Goal: Information Seeking & Learning: Learn about a topic

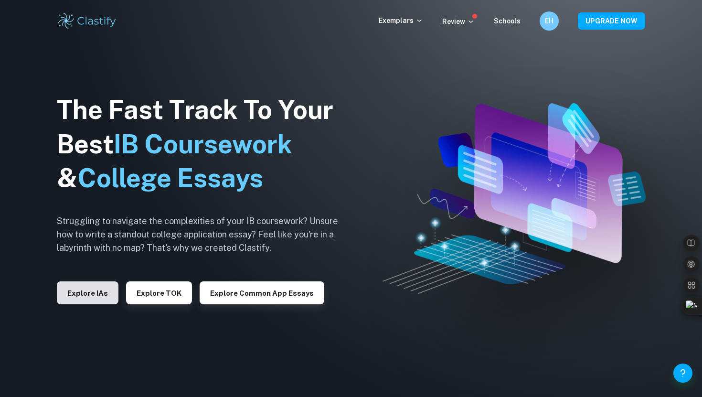
click at [81, 294] on button "Explore IAs" at bounding box center [88, 292] width 62 height 23
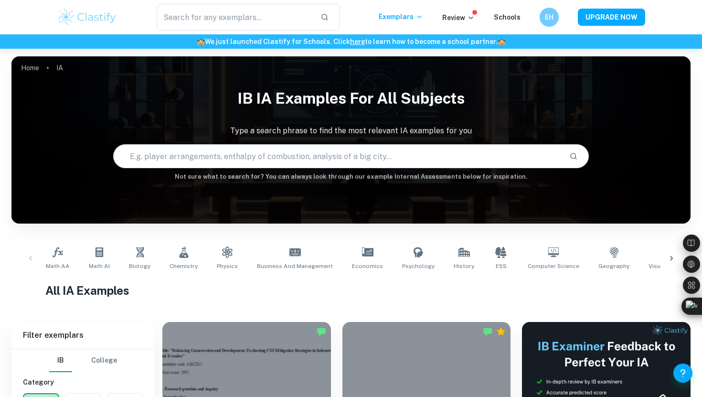
click at [225, 159] on input "text" at bounding box center [338, 156] width 448 height 27
type input "business ee"
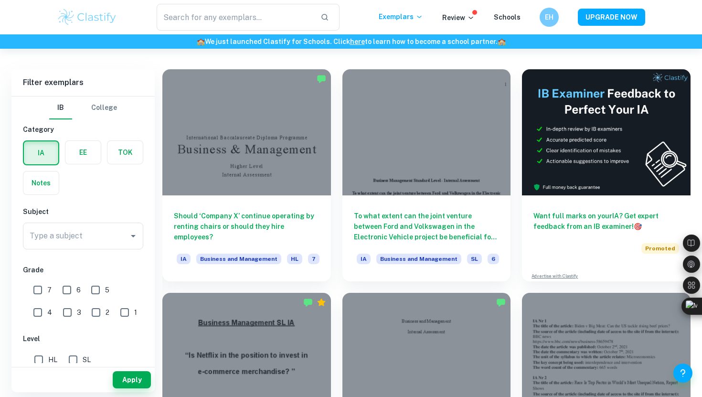
scroll to position [253, 0]
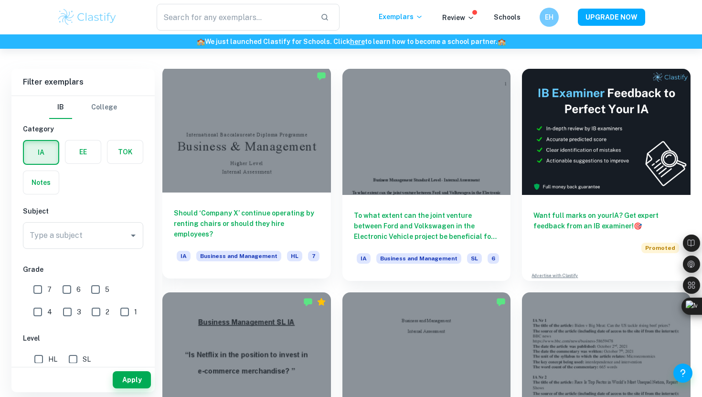
click at [280, 221] on h6 "Should ‘Company X’ continue operating by renting chairs or should they hire emp…" at bounding box center [247, 224] width 146 height 32
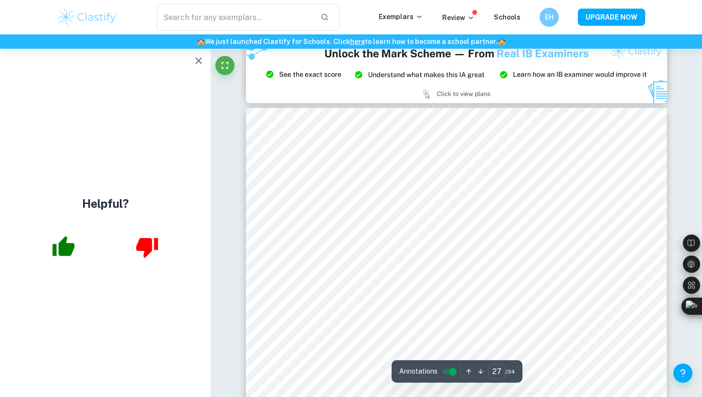
scroll to position [15969, 0]
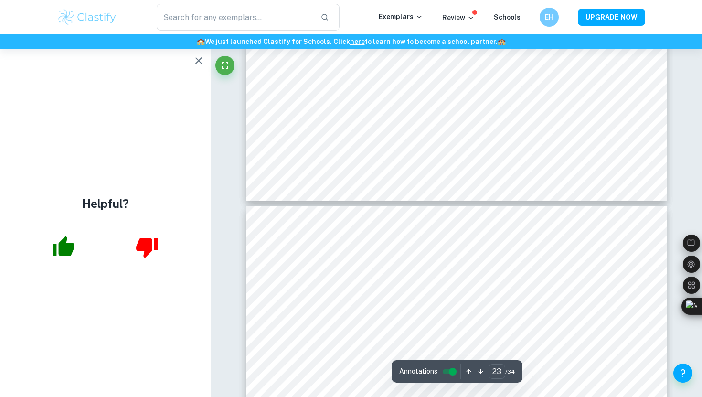
type input "22"
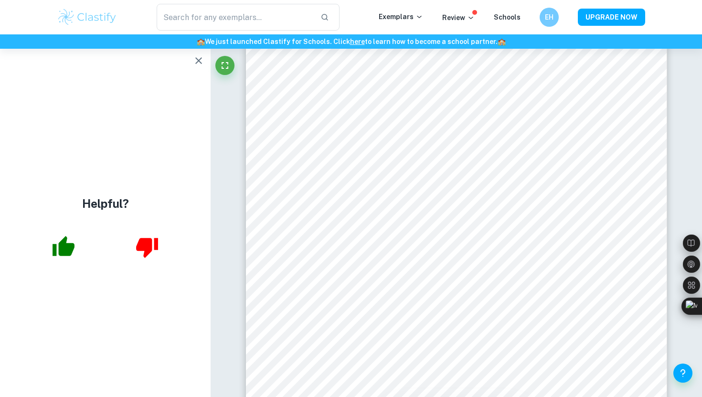
click at [196, 62] on icon "button" at bounding box center [198, 60] width 11 height 11
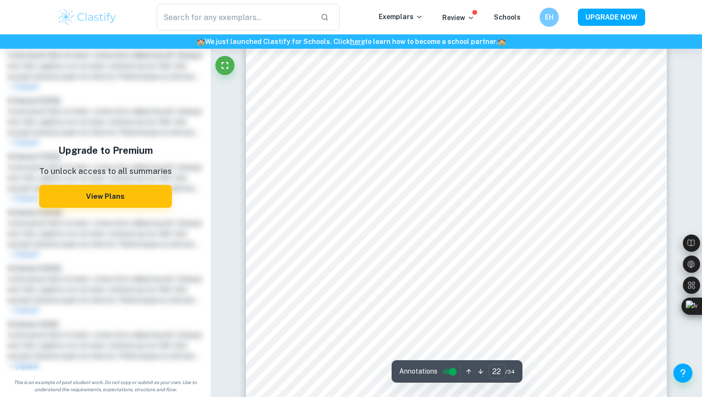
scroll to position [13043, 0]
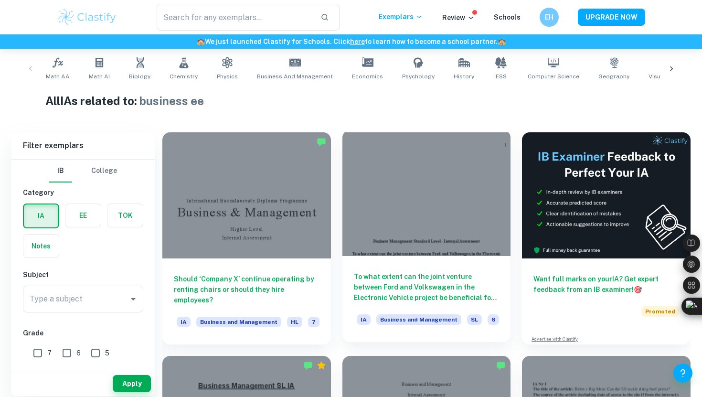
scroll to position [193, 0]
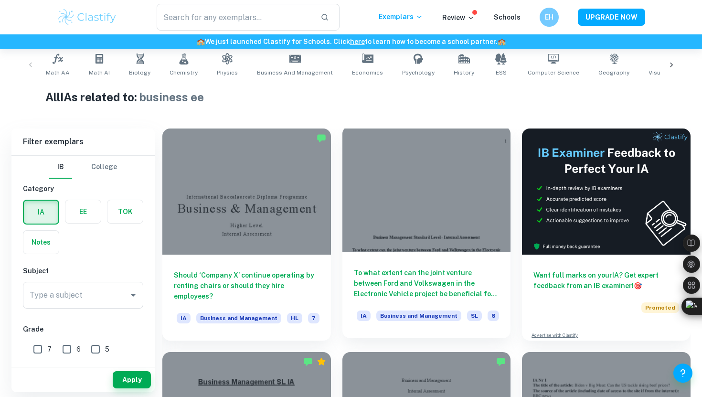
click at [428, 283] on h6 "To what extent can the joint venture between Ford and Volkswagen in the Electro…" at bounding box center [427, 284] width 146 height 32
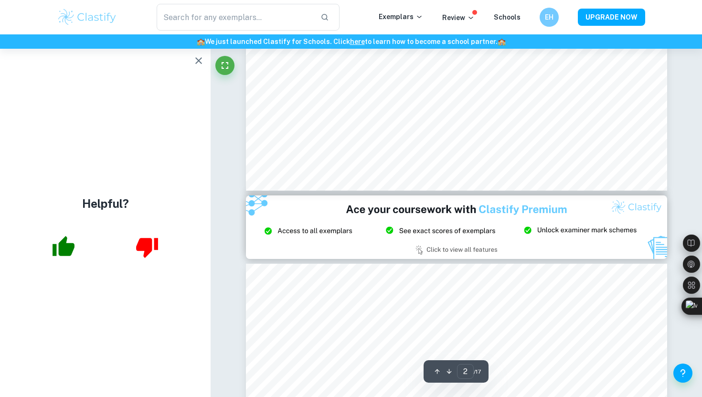
scroll to position [1030, 0]
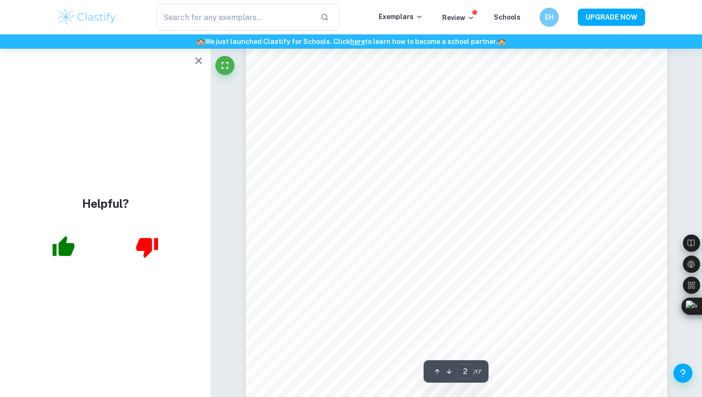
type input "1"
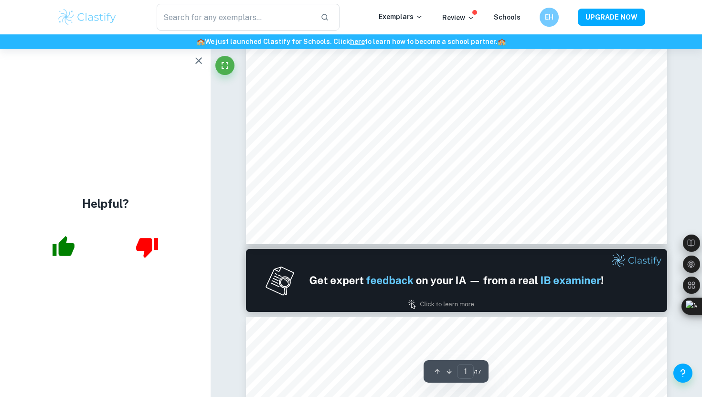
scroll to position [164, 0]
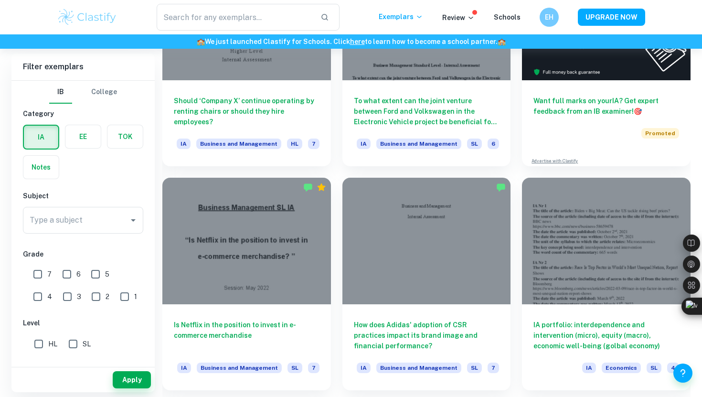
scroll to position [367, 0]
click at [76, 138] on label "button" at bounding box center [82, 136] width 35 height 23
click at [0, 0] on input "radio" at bounding box center [0, 0] width 0 height 0
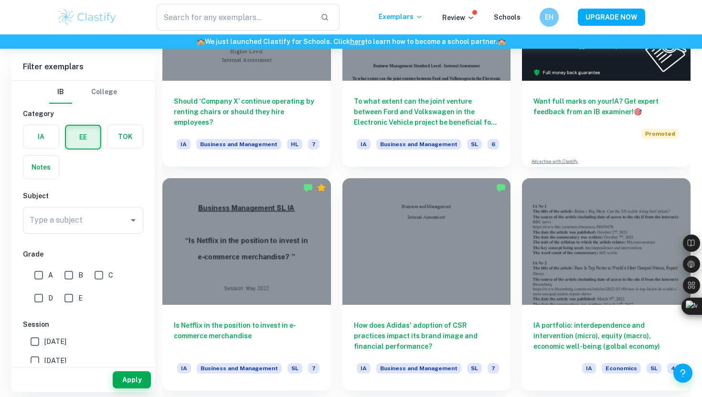
click at [38, 277] on input "A" at bounding box center [38, 275] width 19 height 19
checkbox input "true"
click at [75, 324] on input "B" at bounding box center [68, 320] width 19 height 19
checkbox input "true"
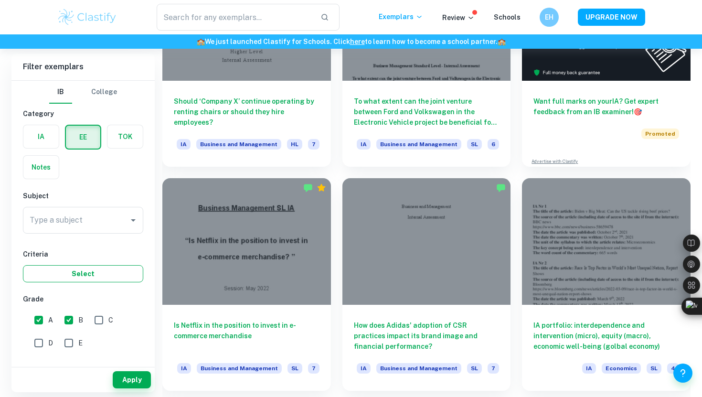
click at [117, 276] on button "Select" at bounding box center [83, 273] width 120 height 17
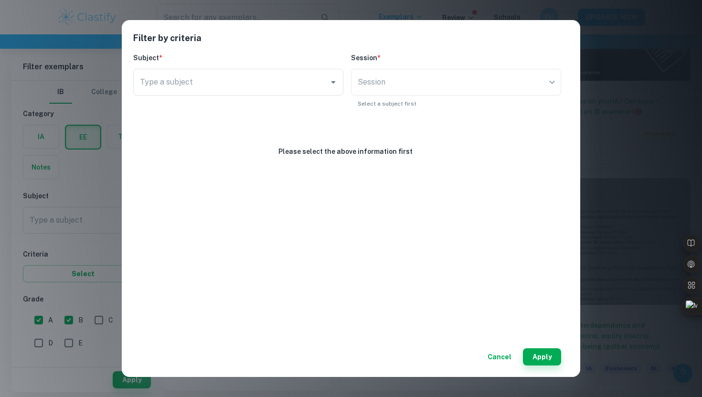
click at [505, 354] on button "Cancel" at bounding box center [500, 356] width 32 height 17
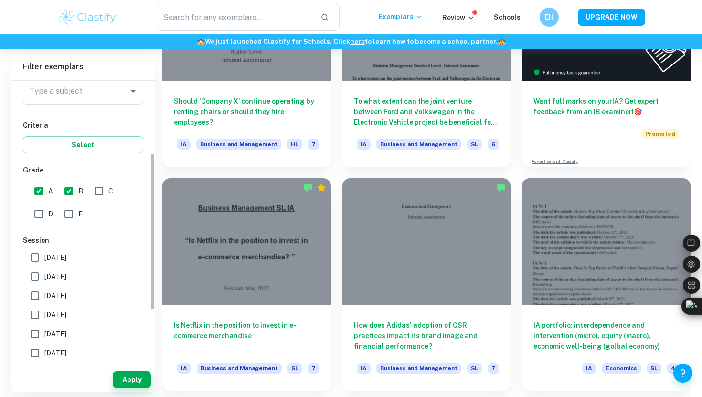
scroll to position [130, 0]
click at [143, 372] on button "Apply" at bounding box center [132, 379] width 38 height 17
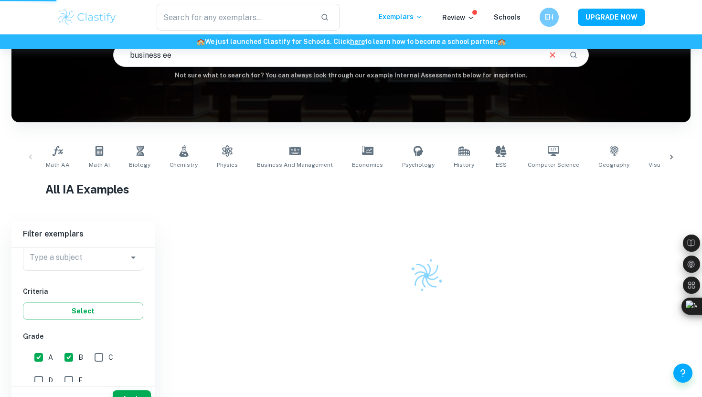
scroll to position [68, 0]
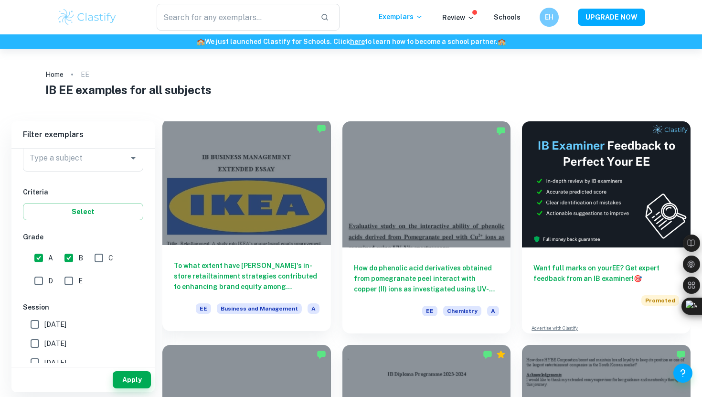
click at [263, 263] on h6 "To what extent have IKEA's in-store retailtainment strategies contributed to en…" at bounding box center [247, 276] width 146 height 32
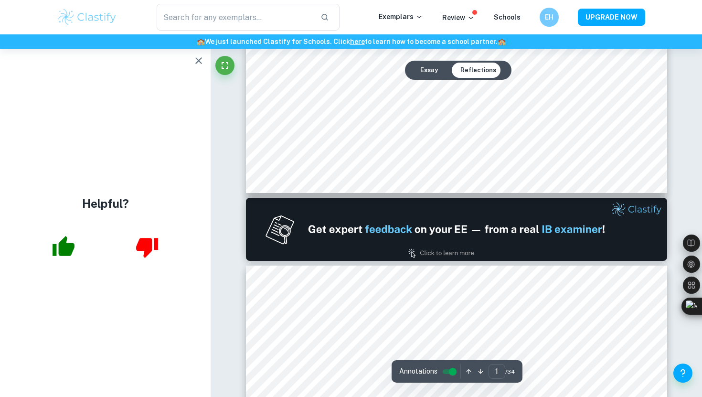
type input "2"
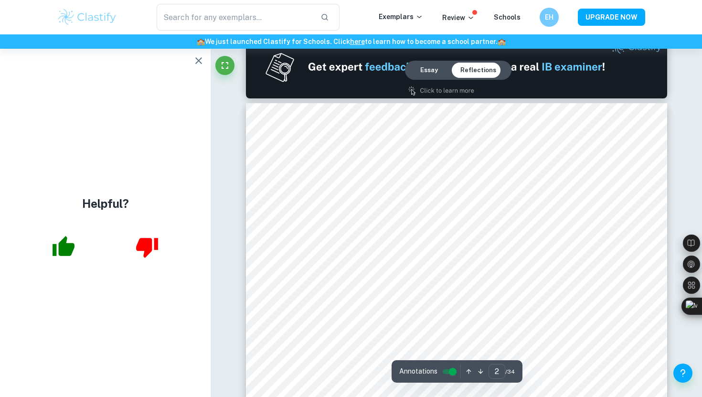
scroll to position [644, 0]
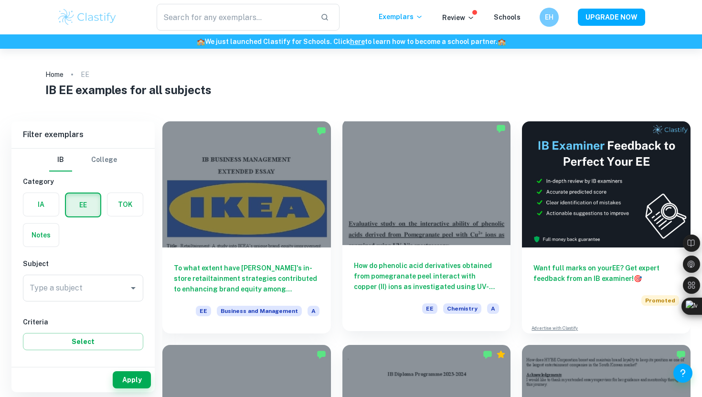
click at [412, 272] on h6 "How do phenolic acid derivatives obtained from pomegranate peel interact with c…" at bounding box center [427, 276] width 146 height 32
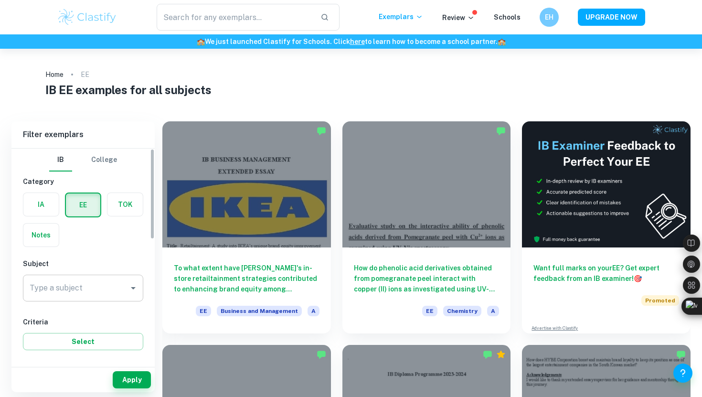
click at [106, 295] on input "Type a subject" at bounding box center [75, 288] width 97 height 18
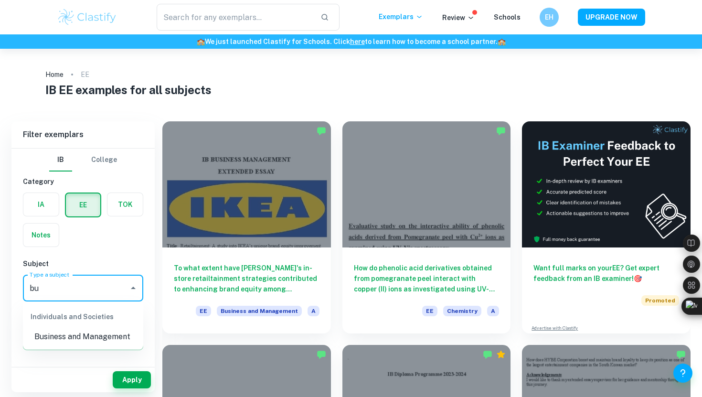
click at [66, 336] on li "Business and Management" at bounding box center [83, 336] width 120 height 17
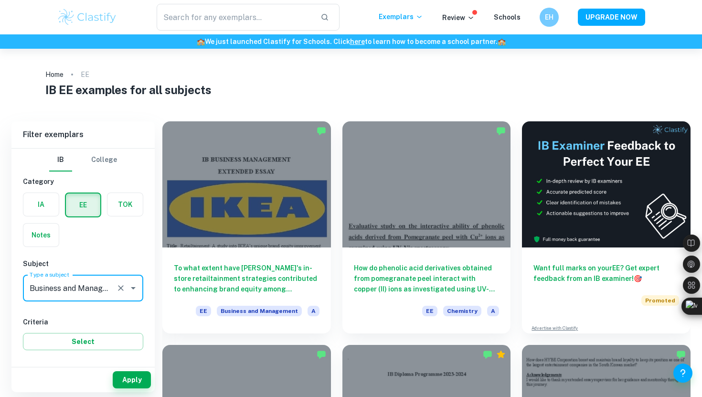
type input "Business and Management"
click at [66, 336] on button "Select" at bounding box center [83, 341] width 120 height 17
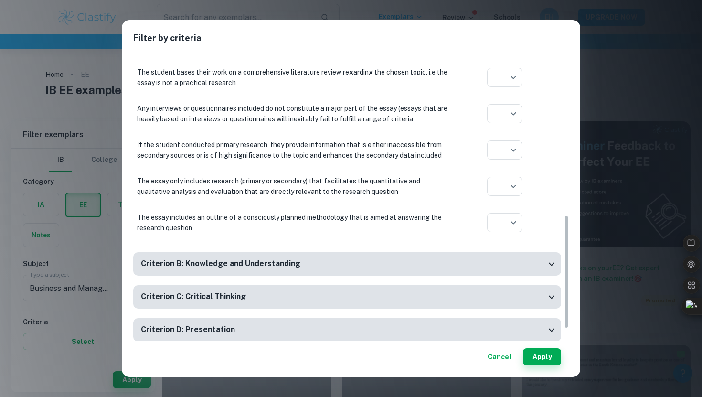
scroll to position [419, 0]
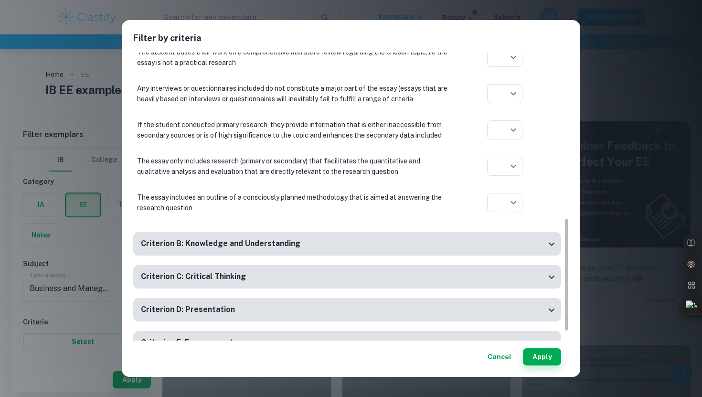
click at [552, 239] on icon at bounding box center [551, 243] width 11 height 11
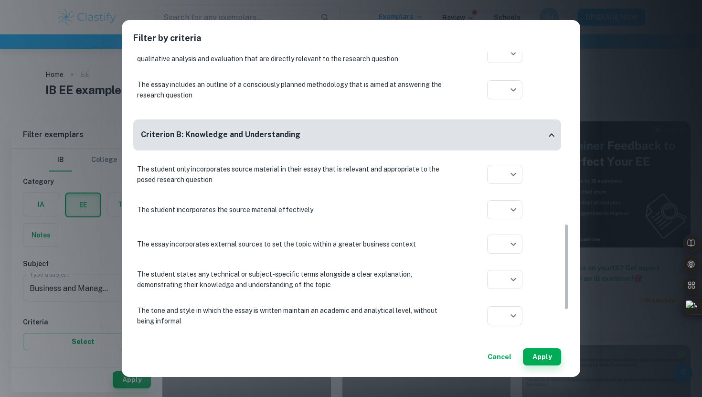
scroll to position [580, 0]
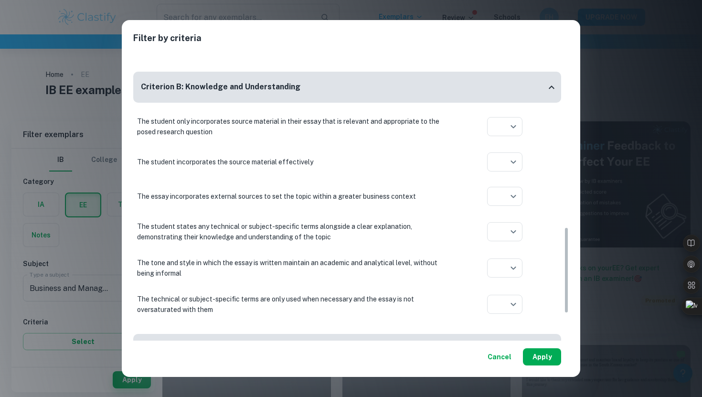
click at [543, 358] on button "Apply" at bounding box center [542, 356] width 38 height 17
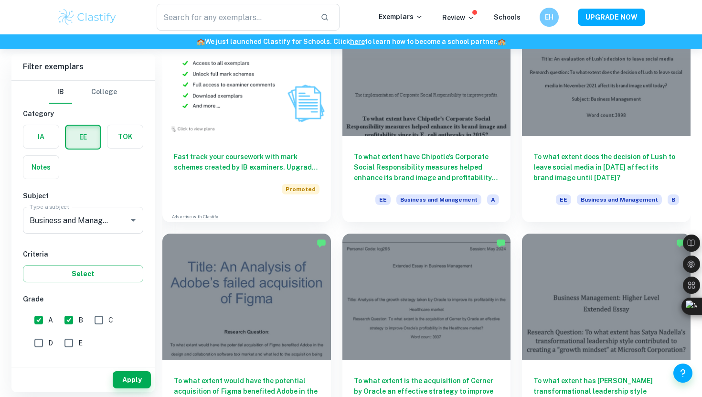
scroll to position [560, 0]
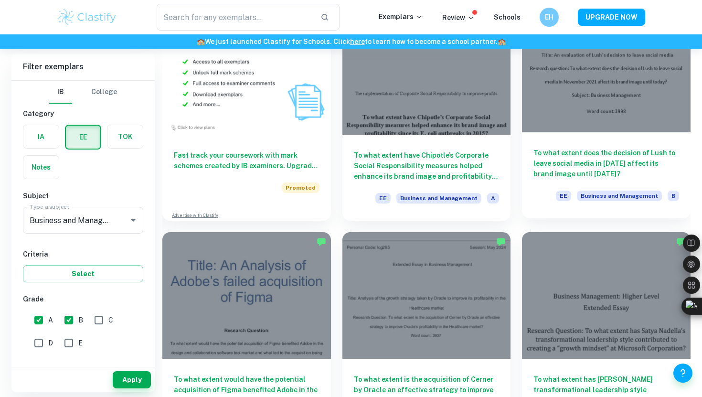
click at [568, 166] on h6 "To what extent does the decision of Lush to leave social media in November 2021…" at bounding box center [607, 164] width 146 height 32
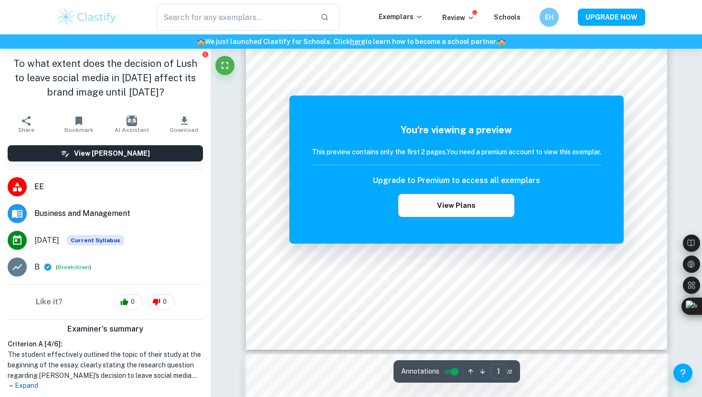
scroll to position [250, 0]
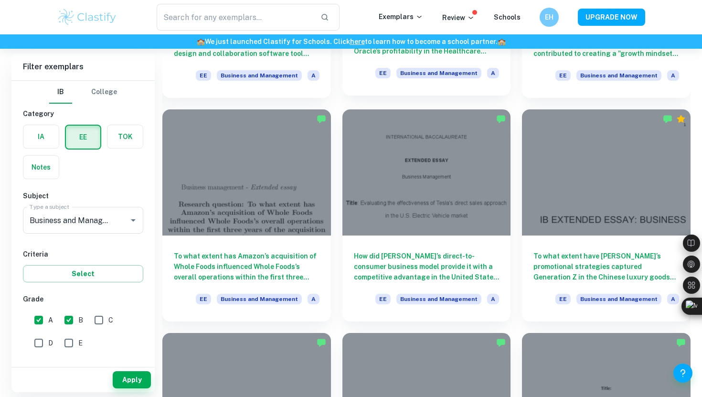
scroll to position [906, 0]
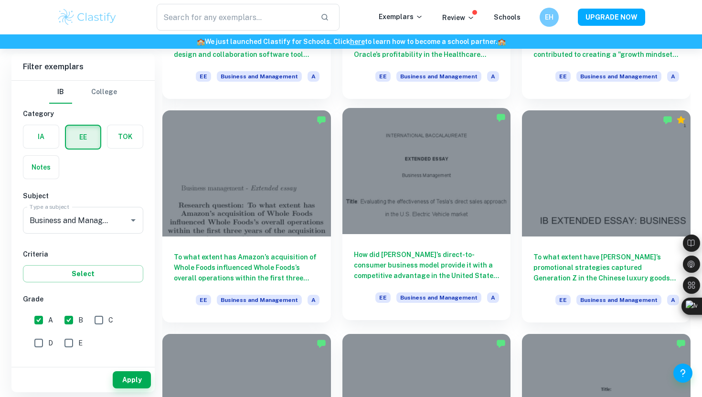
click at [401, 276] on h6 "How did Tesla’s direct-to-consumer business model provide it with a competitive…" at bounding box center [427, 265] width 146 height 32
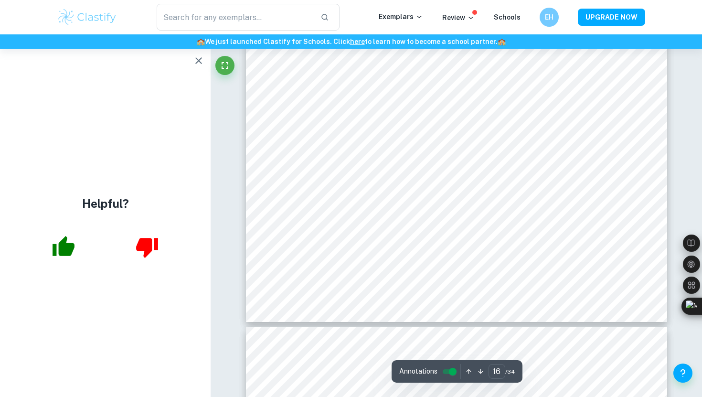
scroll to position [8809, 0]
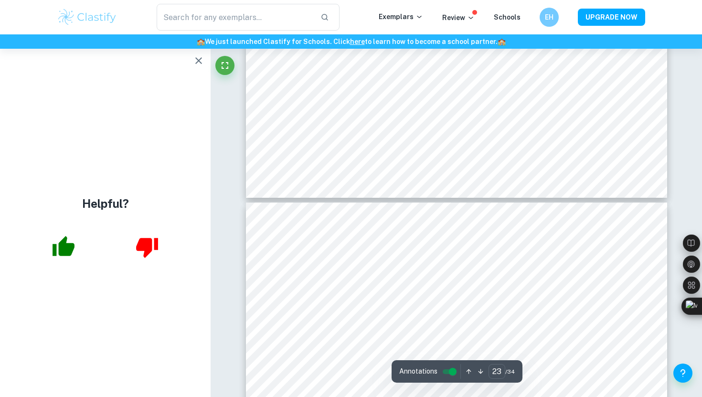
type input "24"
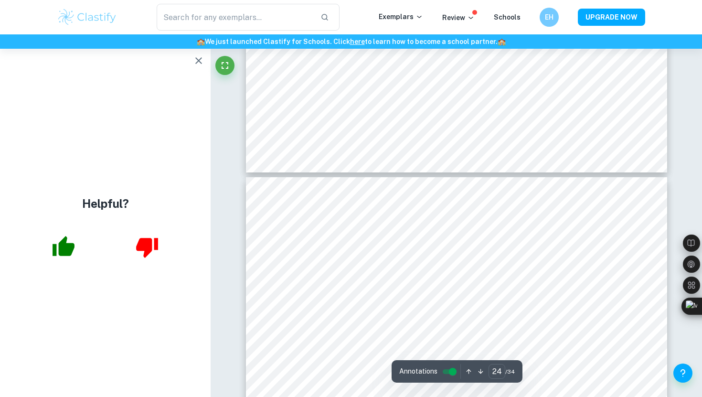
scroll to position [12869, 0]
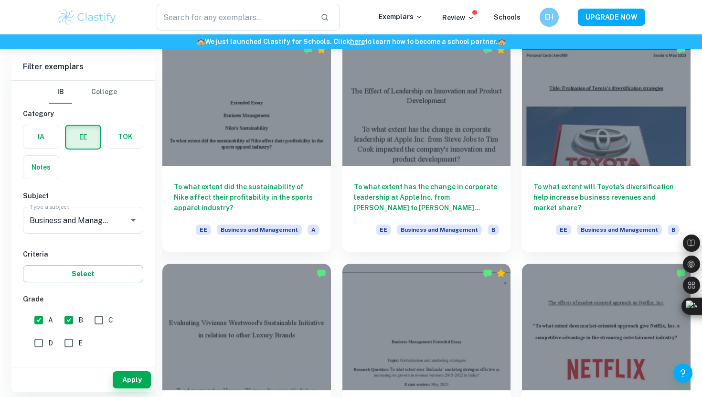
scroll to position [1877, 0]
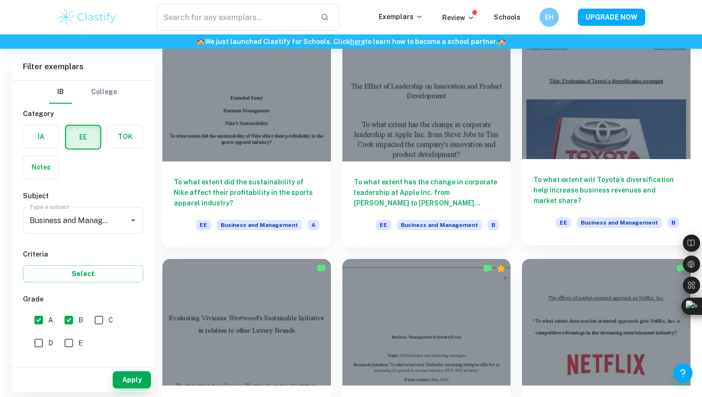
click at [567, 181] on h6 "To what extent will Toyota’s diversification help increase business revenues an…" at bounding box center [607, 190] width 146 height 32
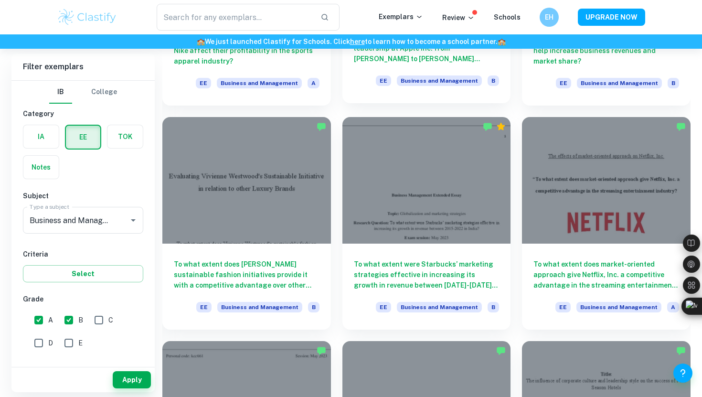
scroll to position [2020, 0]
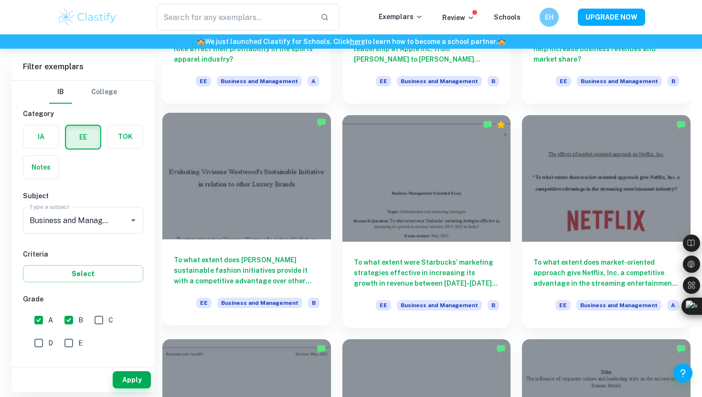
click at [276, 267] on h6 "To what extent does Vivienne Westwood's sustainable fashion initiatives provide…" at bounding box center [247, 271] width 146 height 32
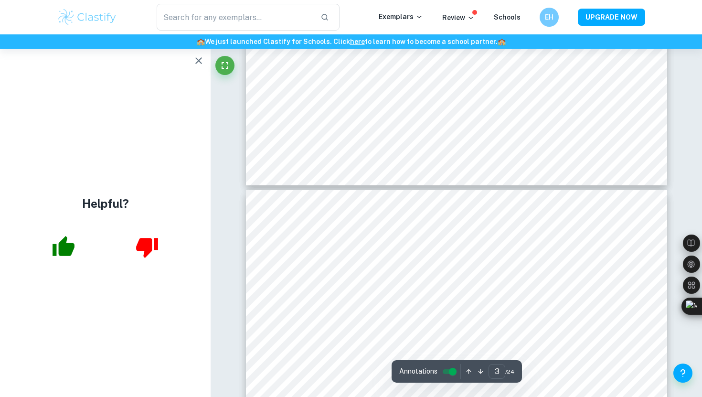
type input "4"
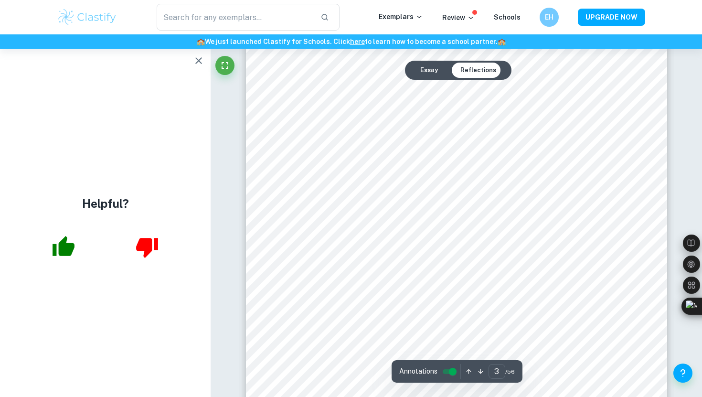
scroll to position [1492, 0]
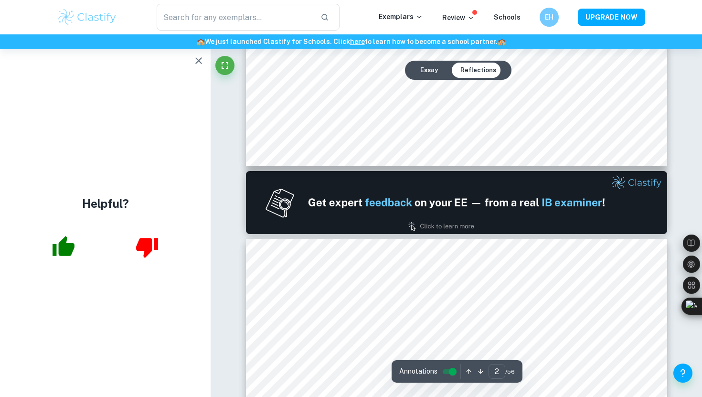
type input "1"
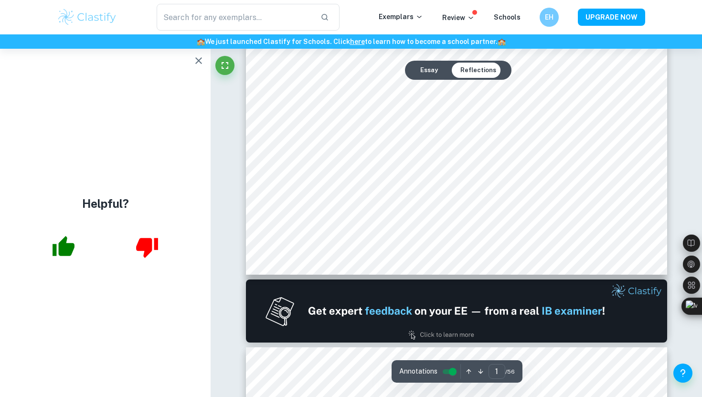
scroll to position [399, 0]
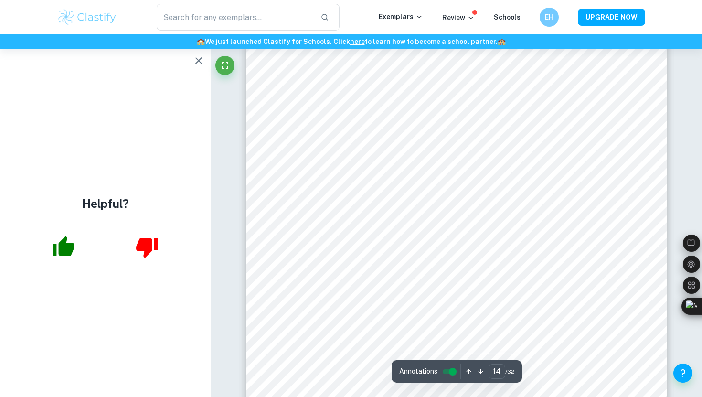
scroll to position [8170, 0]
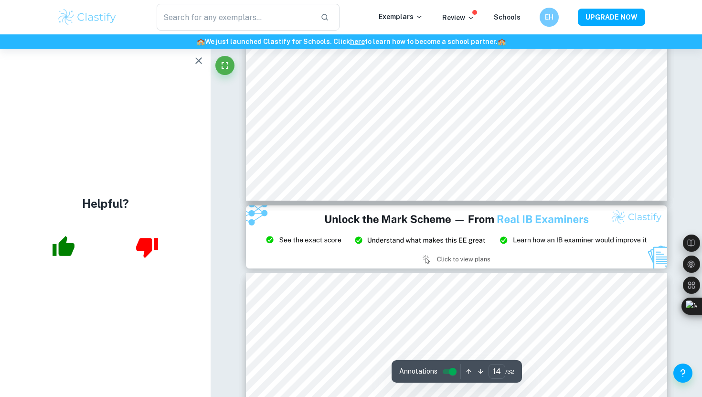
type input "15"
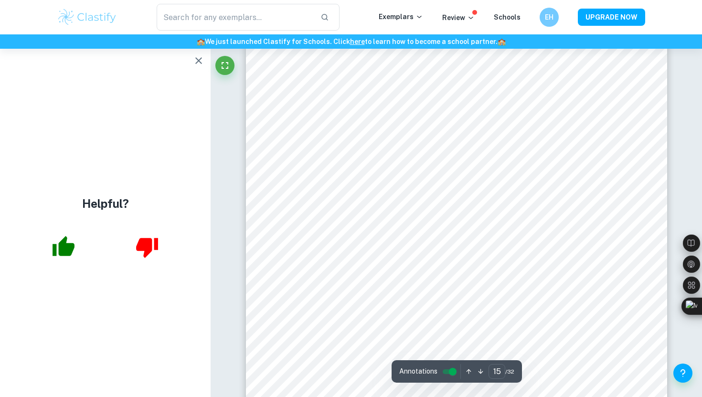
scroll to position [8883, 0]
